Goal: Transaction & Acquisition: Download file/media

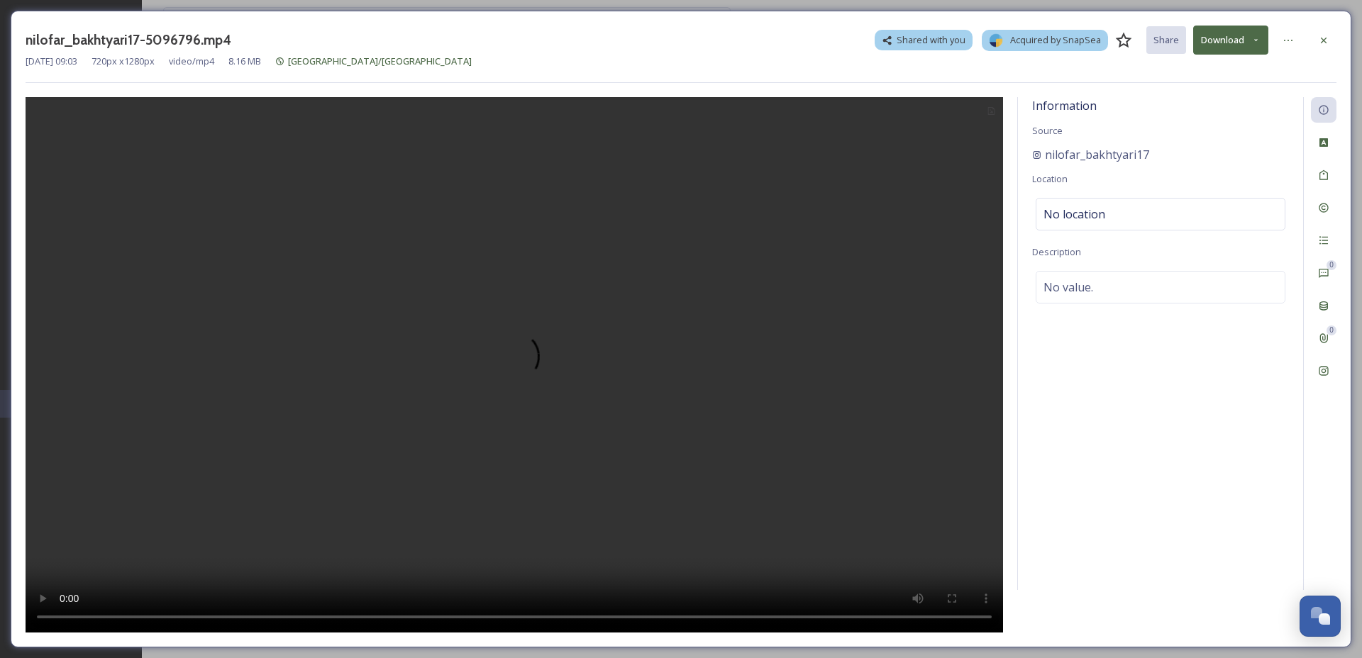
scroll to position [2152, 0]
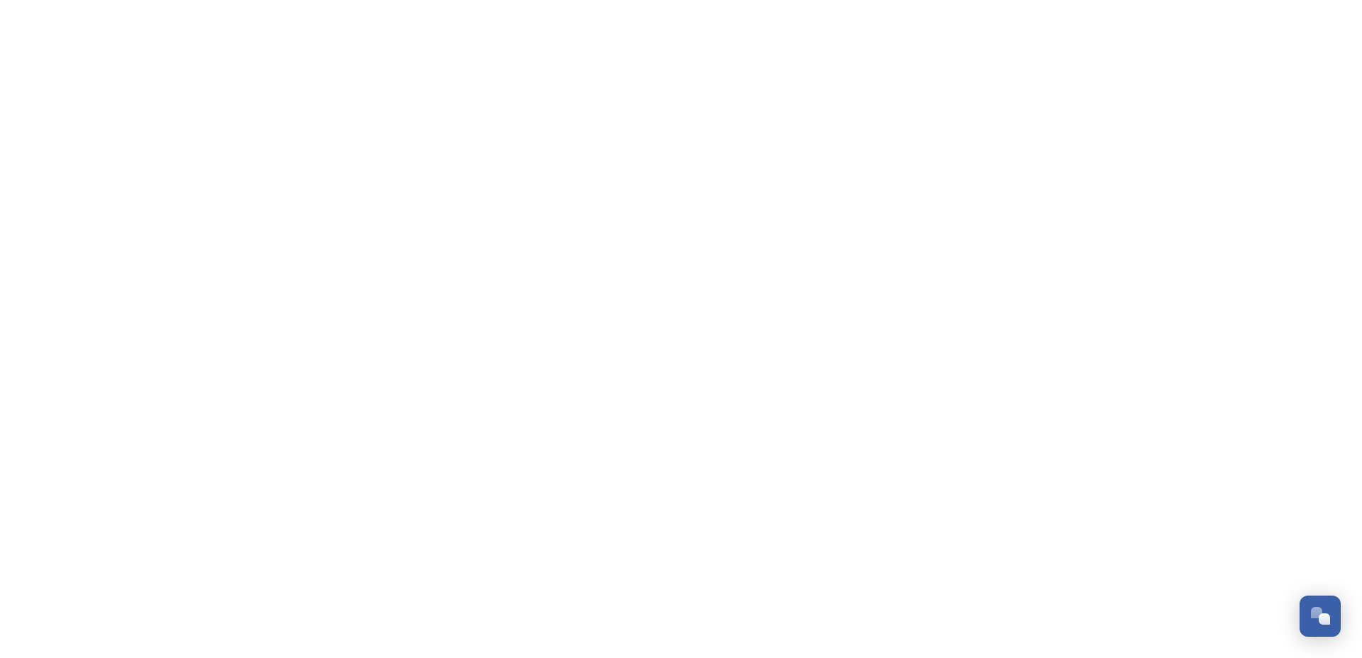
scroll to position [2152, 0]
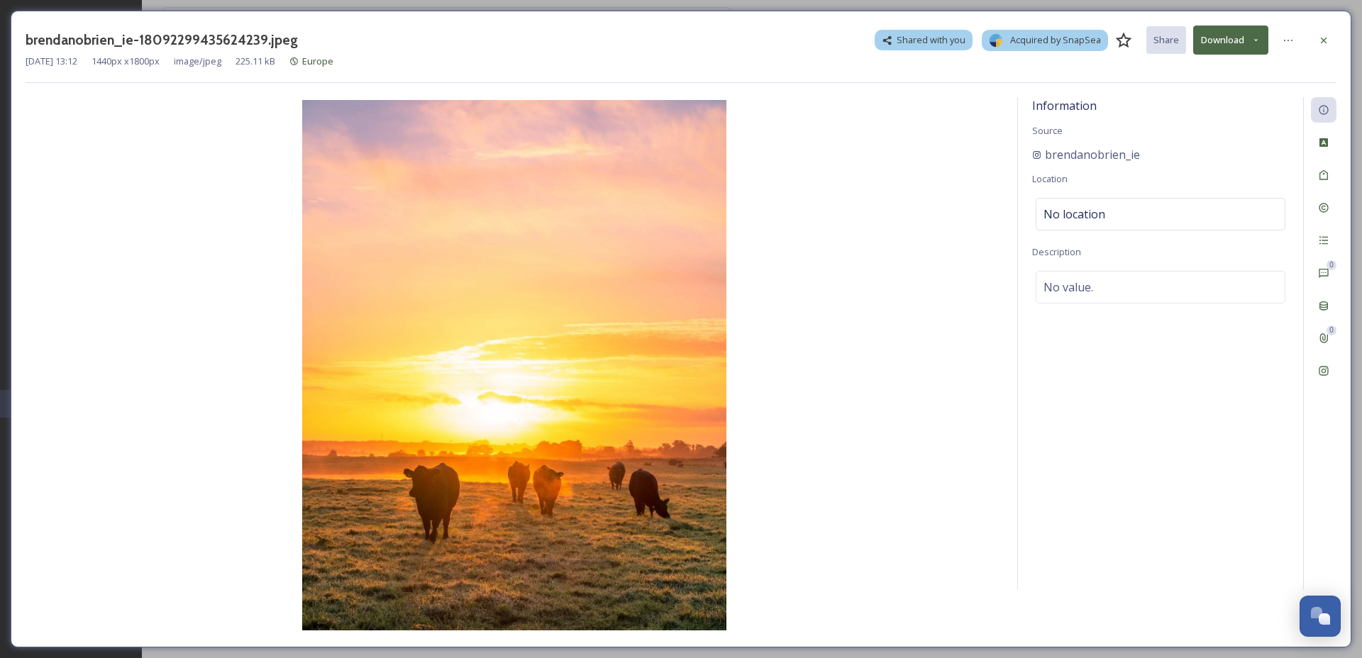
click at [1235, 44] on button "Download" at bounding box center [1230, 40] width 75 height 29
click at [1230, 81] on div "Download Original (1440 x 1800)" at bounding box center [1193, 73] width 148 height 28
